Goal: Transaction & Acquisition: Purchase product/service

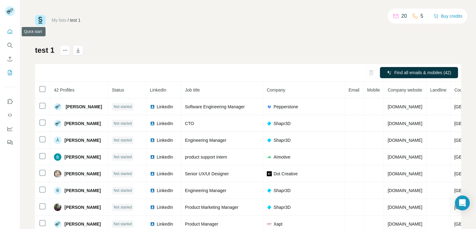
click at [9, 32] on icon "Quick start" at bounding box center [10, 32] width 6 height 6
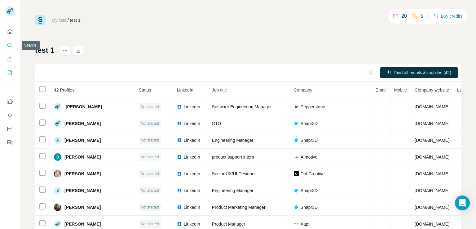
click at [10, 45] on icon "Search" at bounding box center [10, 45] width 6 height 6
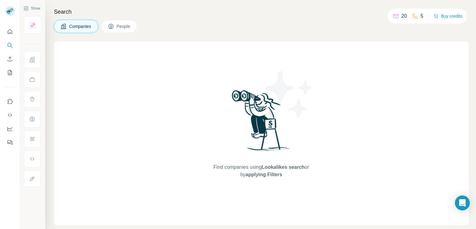
click at [76, 39] on div "Search Companies People Find companies using Lookalikes search or by applying F…" at bounding box center [260, 114] width 431 height 229
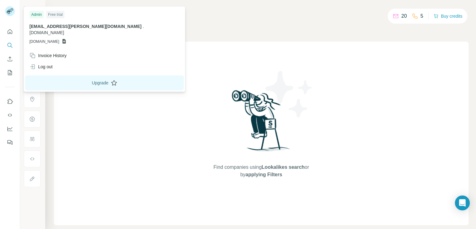
click at [69, 77] on button "Upgrade" at bounding box center [104, 82] width 159 height 15
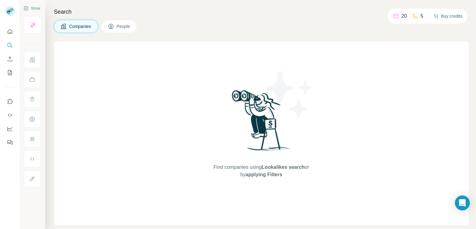
click at [447, 18] on button "Buy credits" at bounding box center [448, 16] width 29 height 9
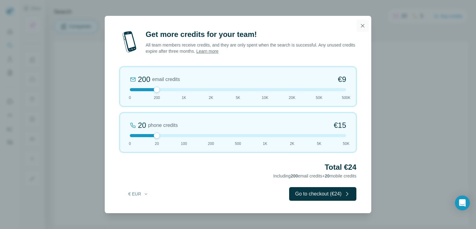
click at [363, 26] on icon "button" at bounding box center [363, 26] width 6 height 6
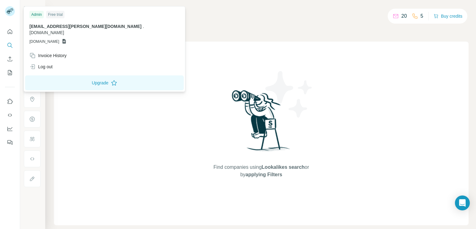
drag, startPoint x: 53, startPoint y: 26, endPoint x: 56, endPoint y: 36, distance: 10.3
click at [53, 26] on span "[EMAIL_ADDRESS][PERSON_NAME][DOMAIN_NAME]" at bounding box center [85, 26] width 112 height 5
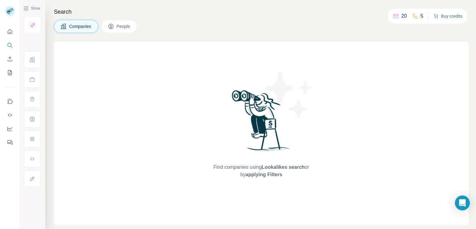
click at [439, 17] on button "Buy credits" at bounding box center [448, 16] width 29 height 9
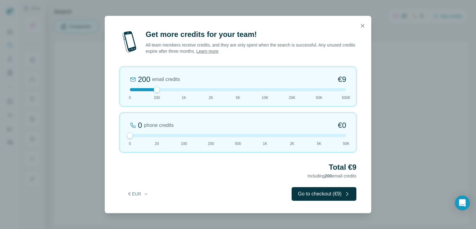
drag, startPoint x: 156, startPoint y: 136, endPoint x: 102, endPoint y: 138, distance: 54.0
click at [103, 138] on div "Get more credits for your team! All team members receive credits, and they are …" at bounding box center [238, 114] width 476 height 229
click at [361, 26] on icon "button" at bounding box center [363, 26] width 6 height 6
